Goal: Transaction & Acquisition: Book appointment/travel/reservation

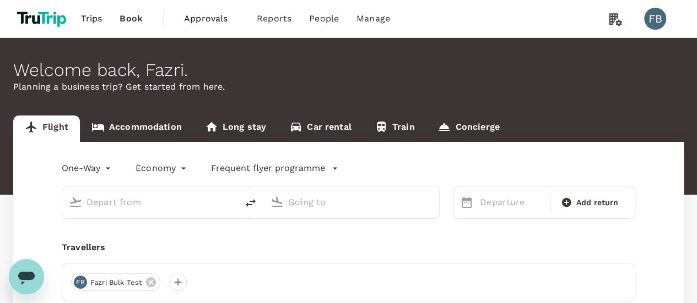
type input "roundtrip"
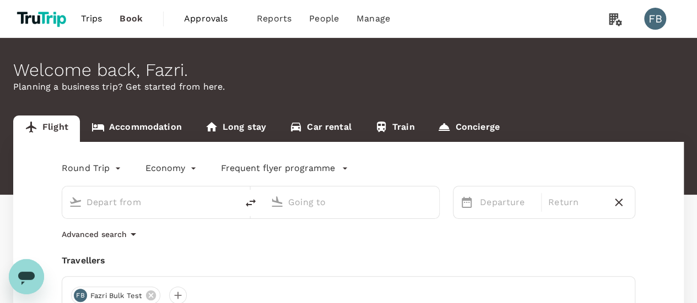
type input "Suvarnabhumi Intl (BKK)"
type input "[GEOGRAPHIC_DATA] ([PERSON_NAME])"
